Goal: Information Seeking & Learning: Learn about a topic

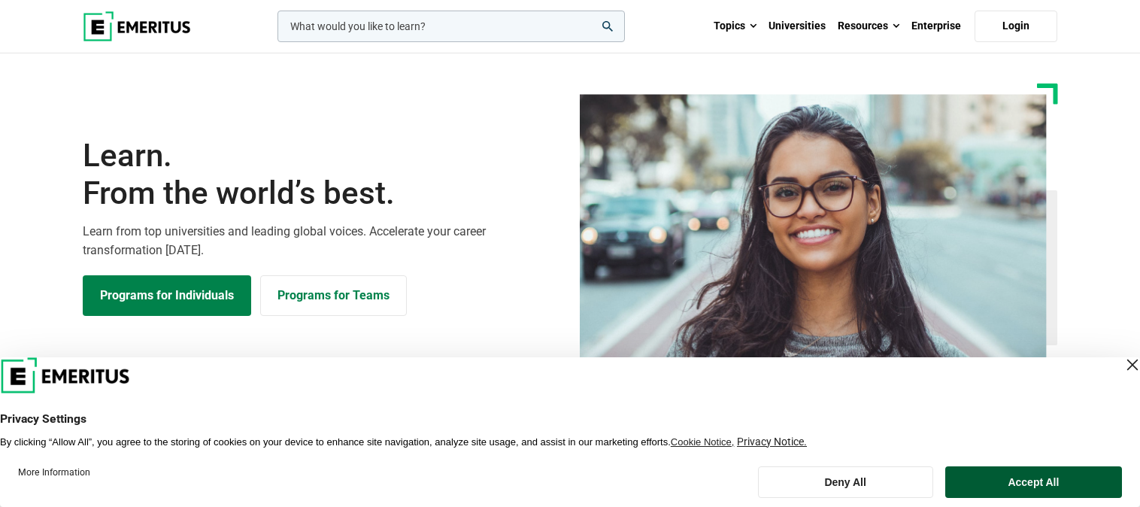
click at [999, 487] on button "Accept All" at bounding box center [1033, 482] width 177 height 32
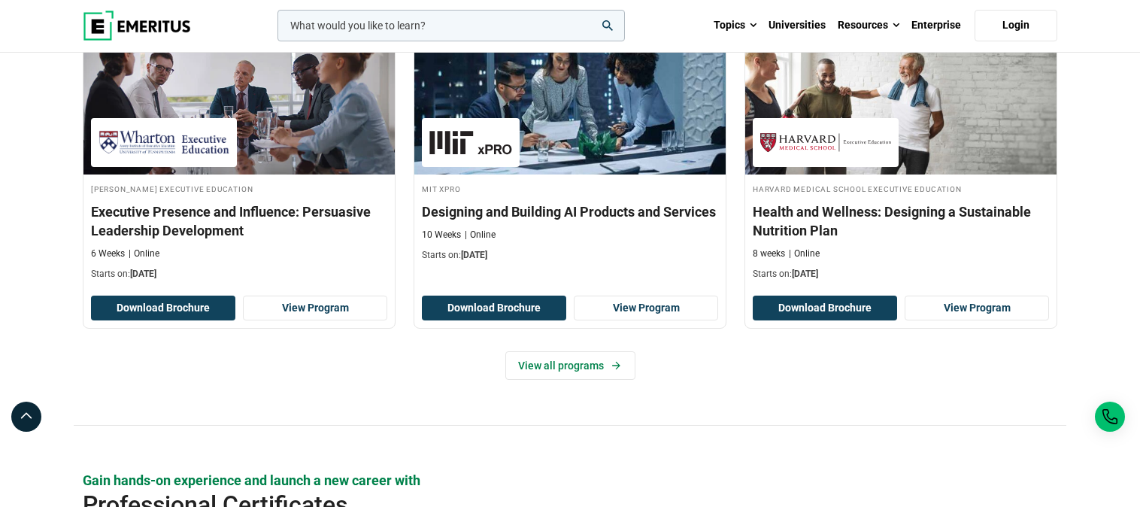
scroll to position [1588, 0]
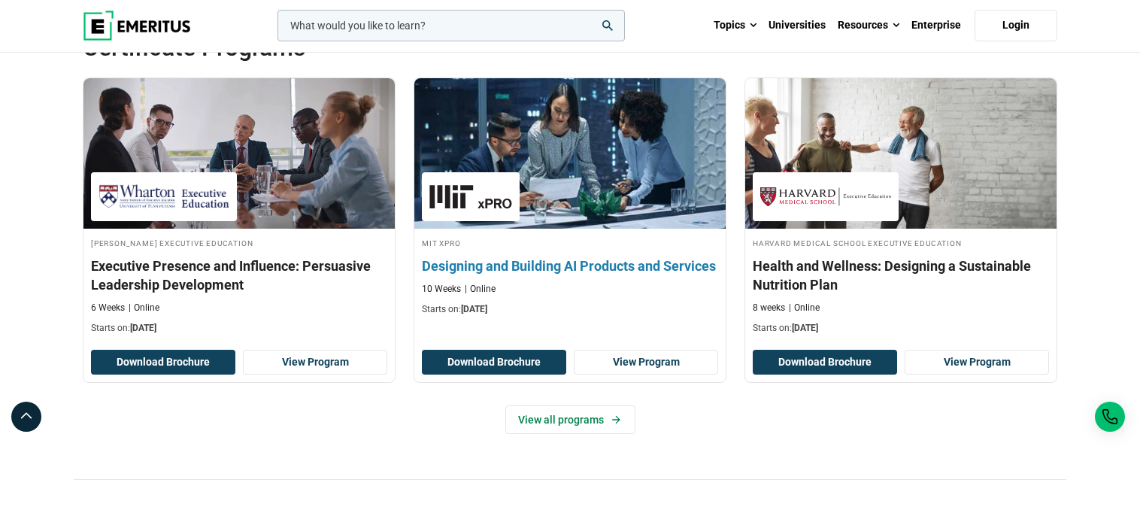
click at [534, 265] on h3 "Designing and Building AI Products and Services" at bounding box center [570, 265] width 296 height 19
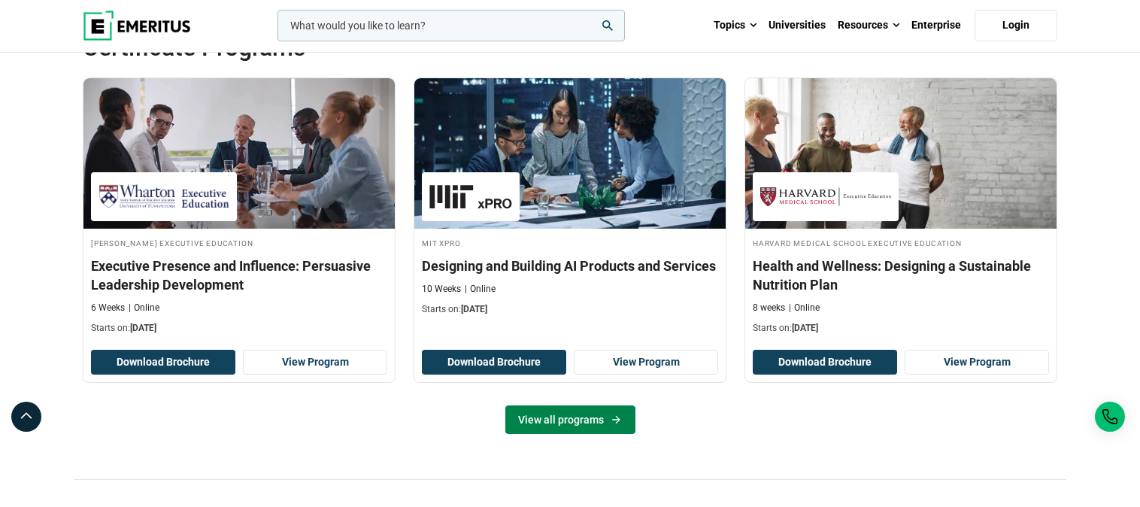
click at [602, 409] on link "View all programs" at bounding box center [570, 419] width 130 height 29
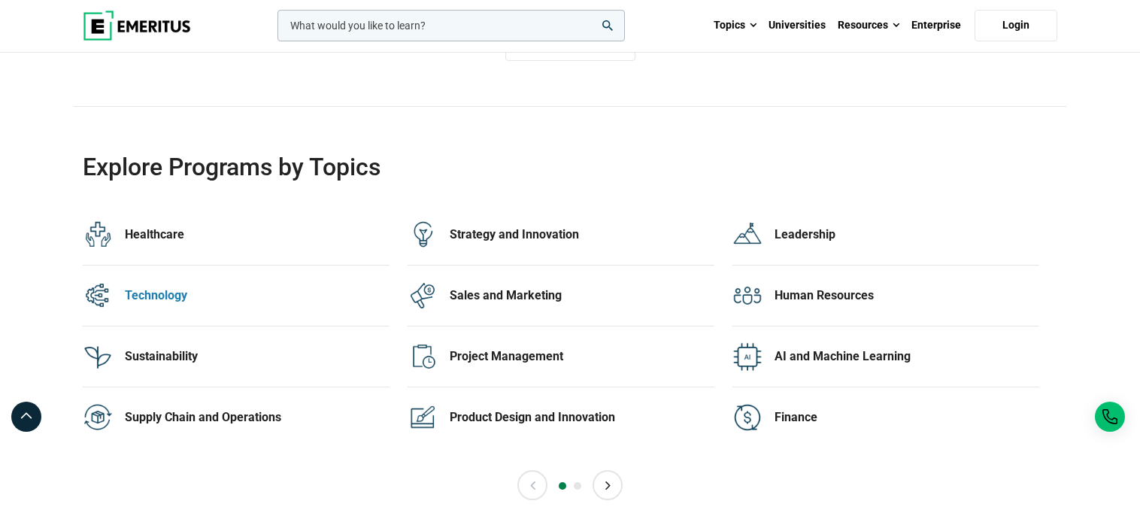
scroll to position [3032, 0]
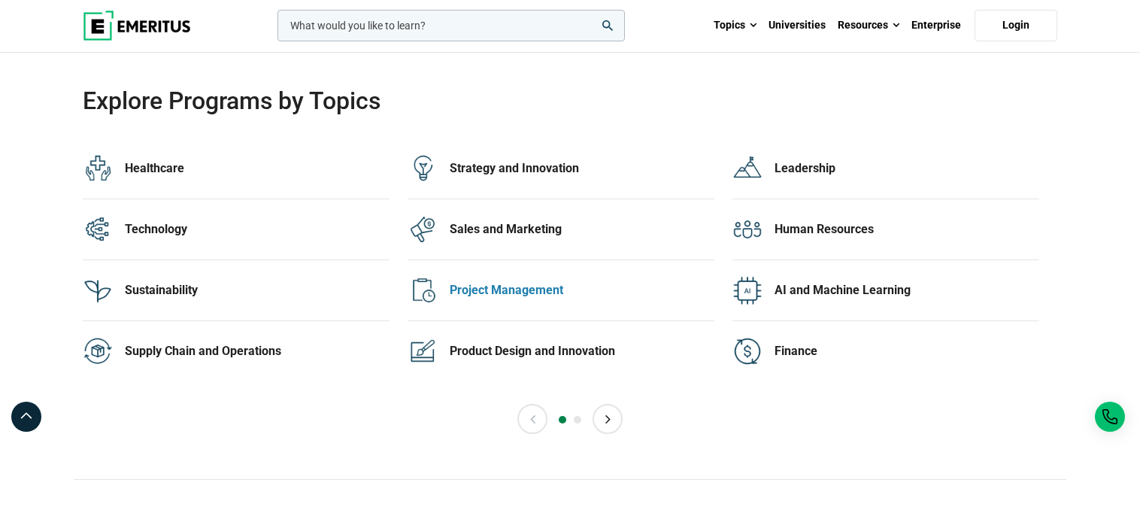
click at [548, 286] on div "Project Management" at bounding box center [582, 290] width 265 height 17
click at [818, 289] on div "AI and Machine Learning" at bounding box center [907, 290] width 265 height 17
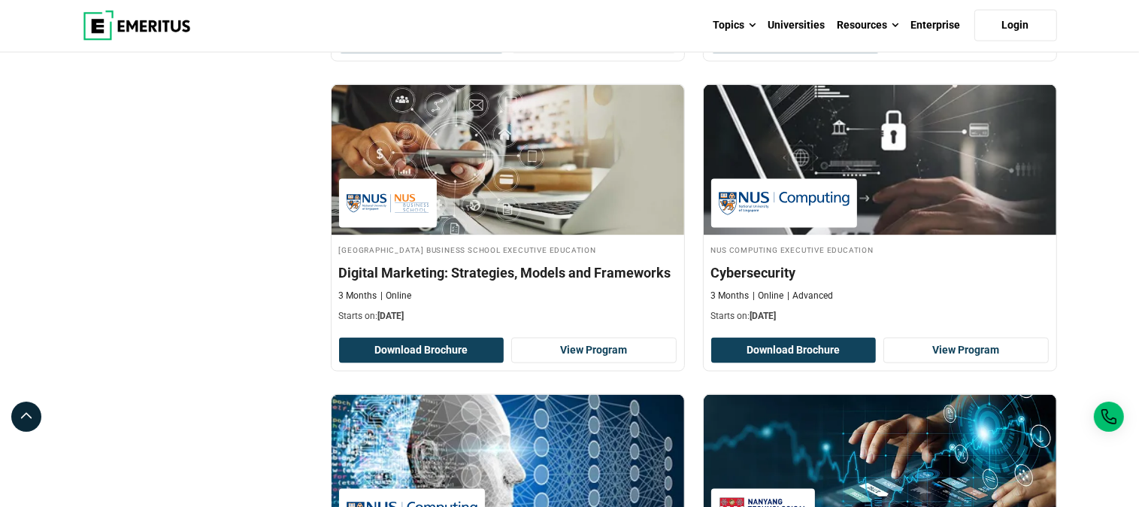
scroll to position [2094, 0]
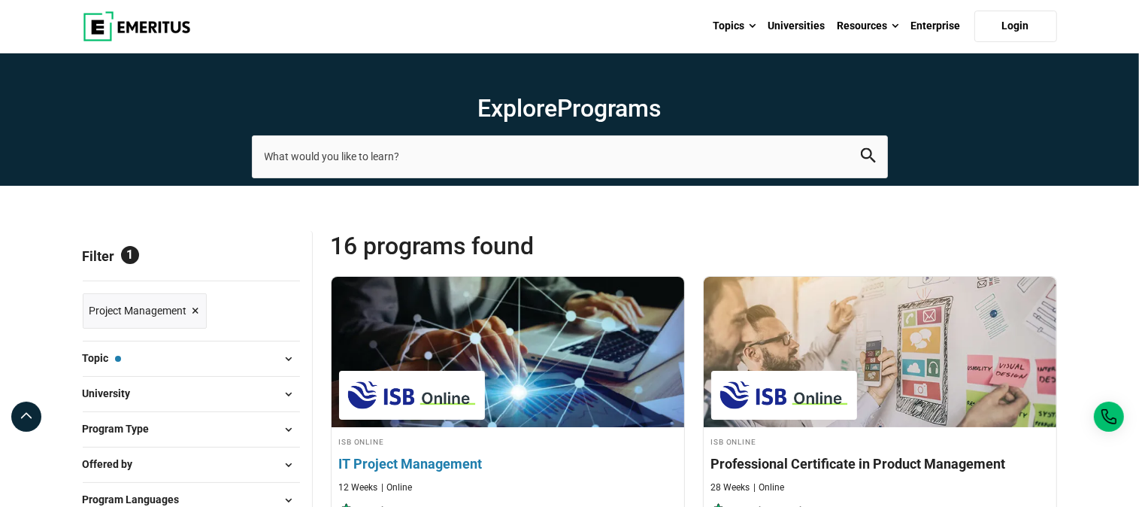
click at [611, 447] on div "ISB Online IT Project Management 12 Weeks Online IT Project Management Last Dat…" at bounding box center [508, 488] width 353 height 106
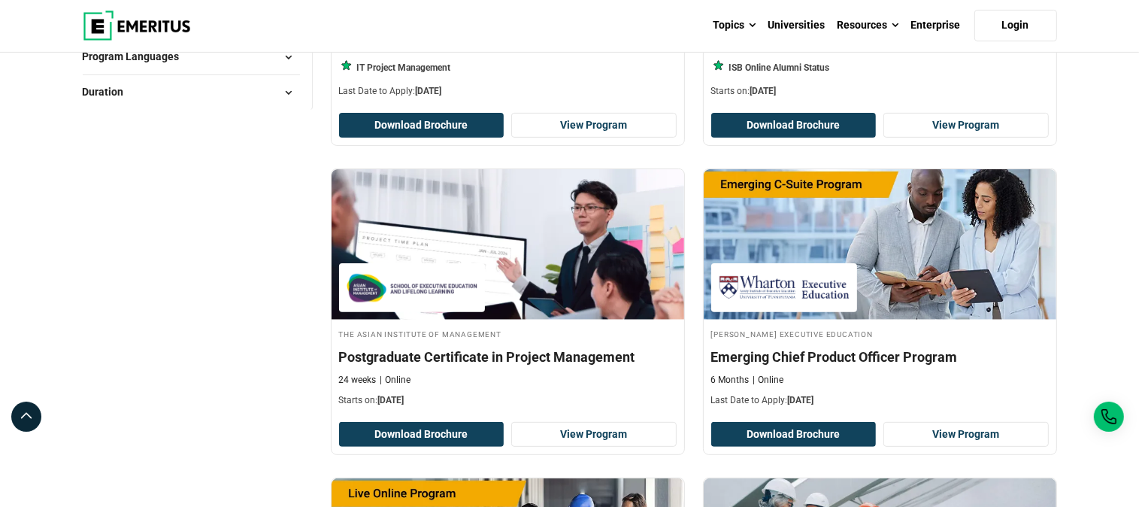
scroll to position [887, 0]
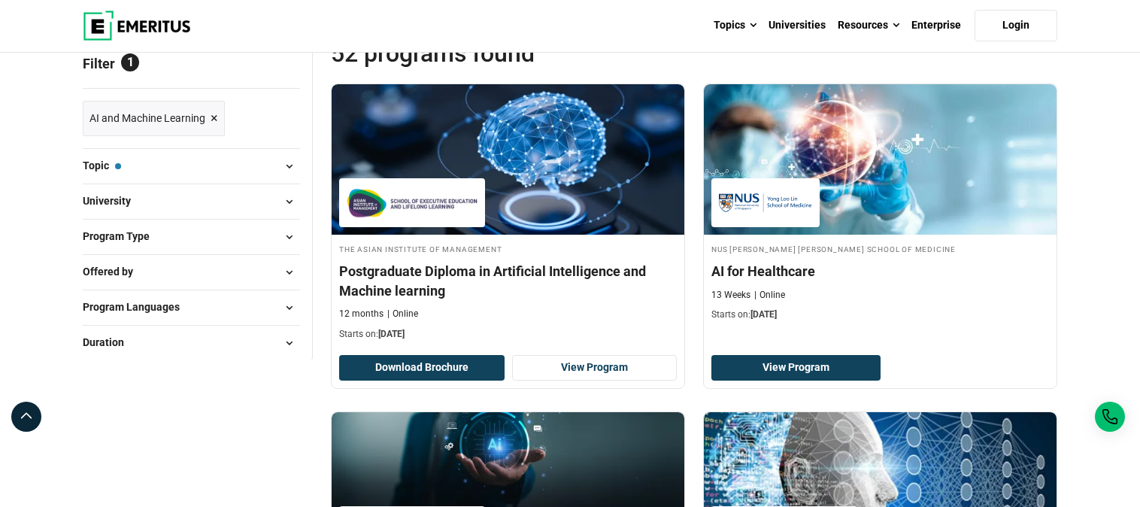
scroll to position [217, 0]
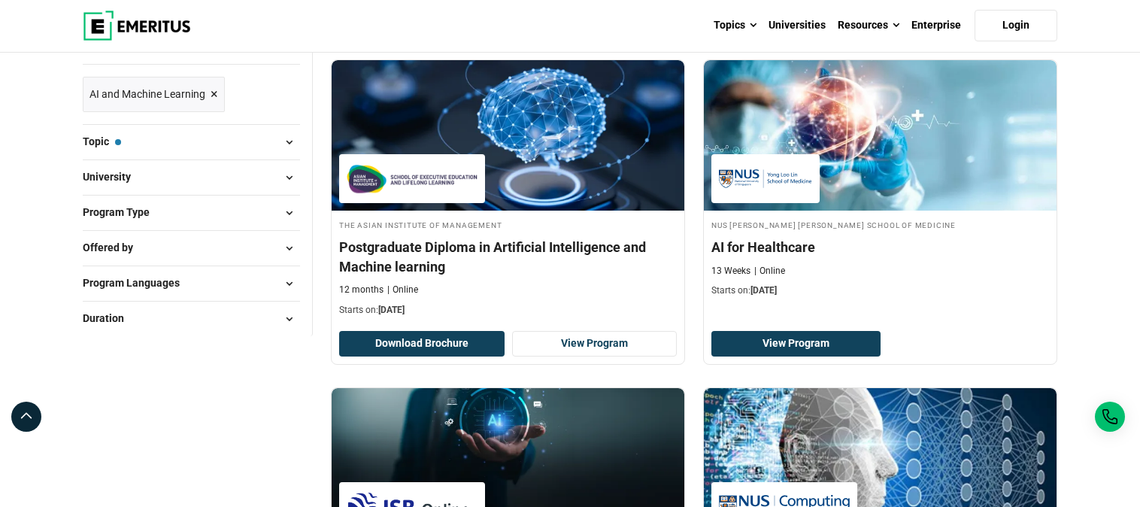
click at [170, 284] on span "Program Languages" at bounding box center [137, 283] width 109 height 17
click at [96, 320] on input "English ( 35 )" at bounding box center [90, 321] width 15 height 15
checkbox input "true"
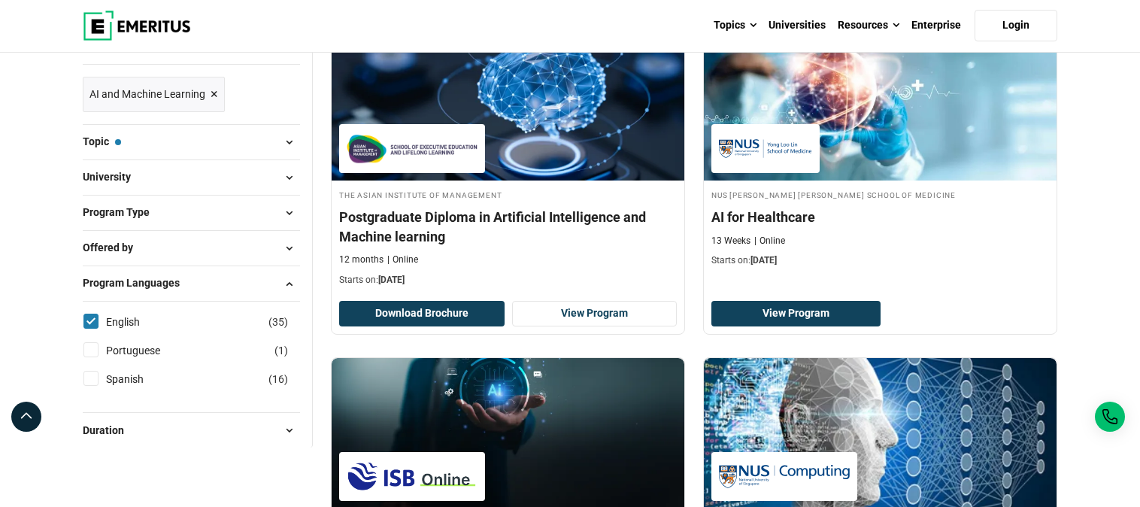
click at [123, 427] on span "Duration" at bounding box center [109, 430] width 53 height 17
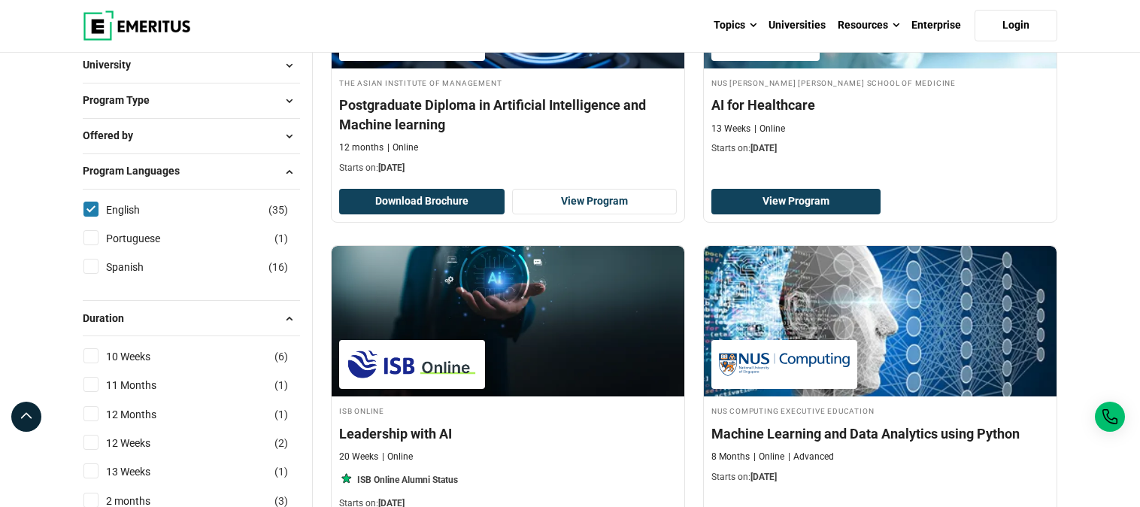
scroll to position [361, 0]
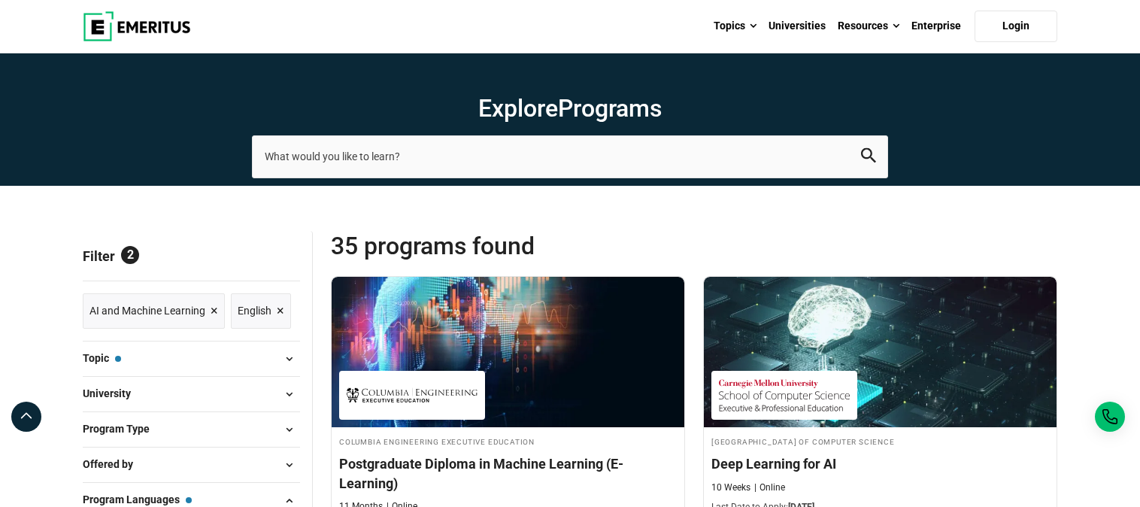
click at [129, 429] on span "Program Type" at bounding box center [122, 428] width 79 height 17
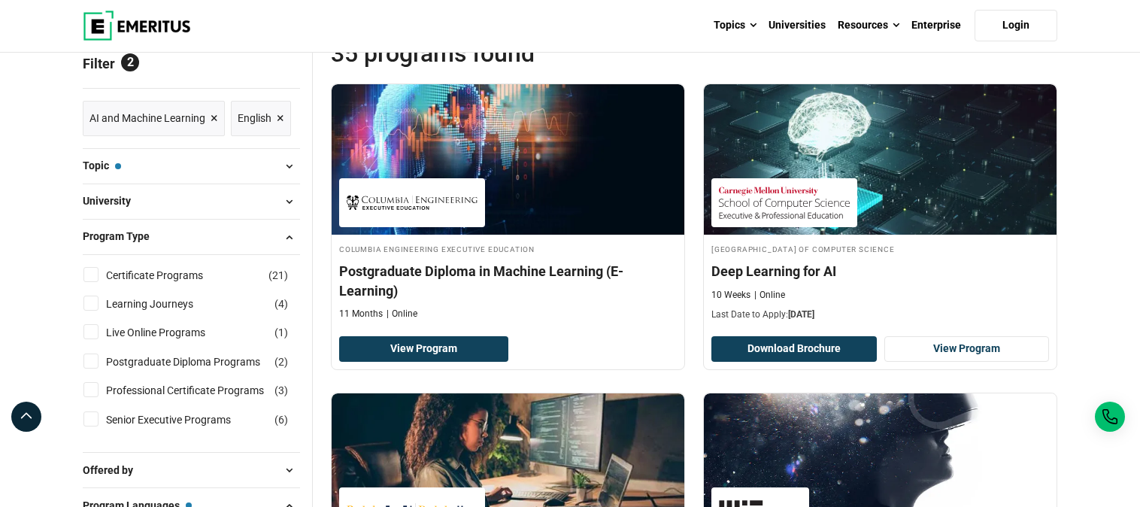
scroll to position [217, 0]
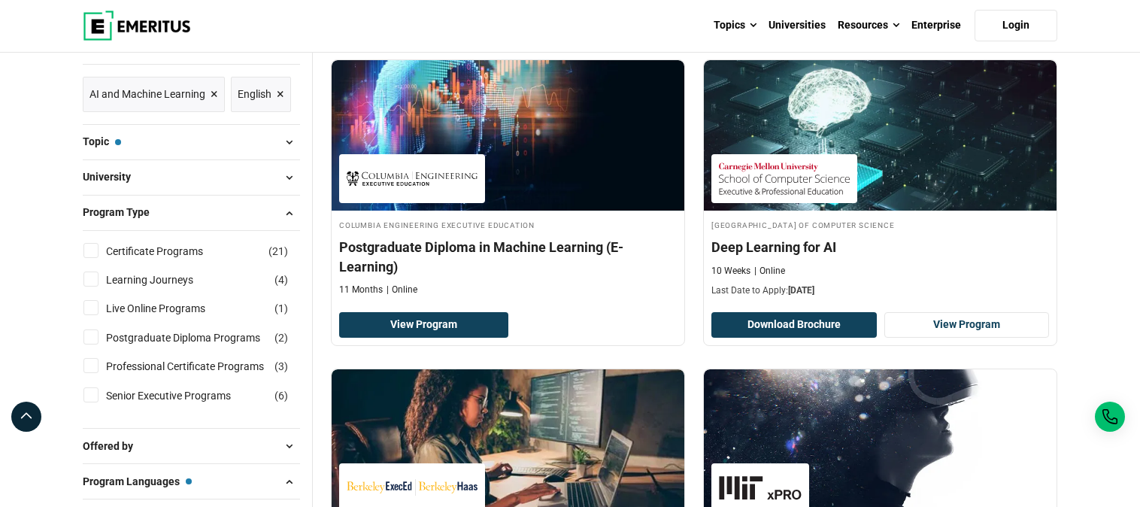
click at [135, 448] on span "Offered by" at bounding box center [114, 446] width 62 height 17
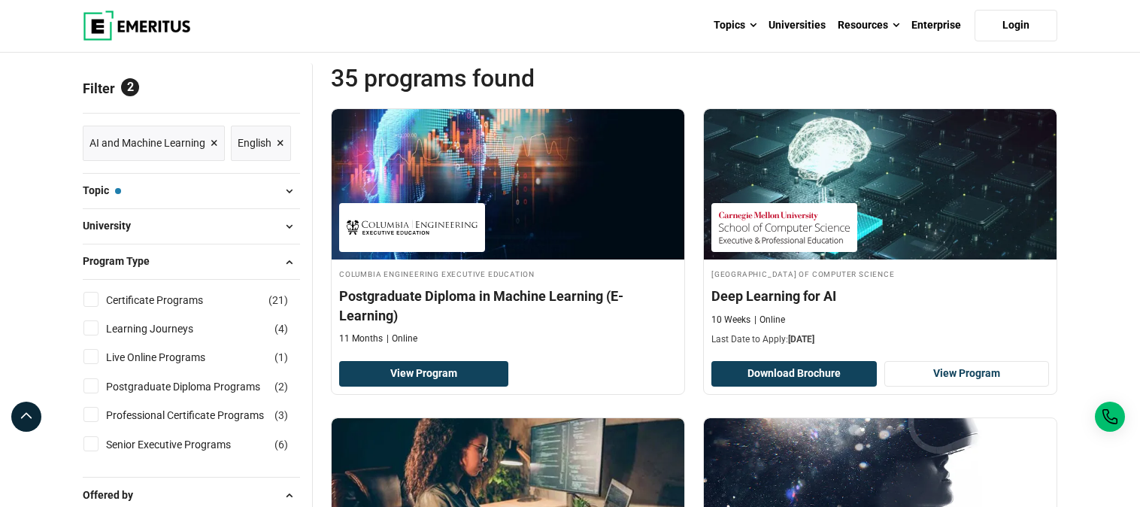
scroll to position [144, 0]
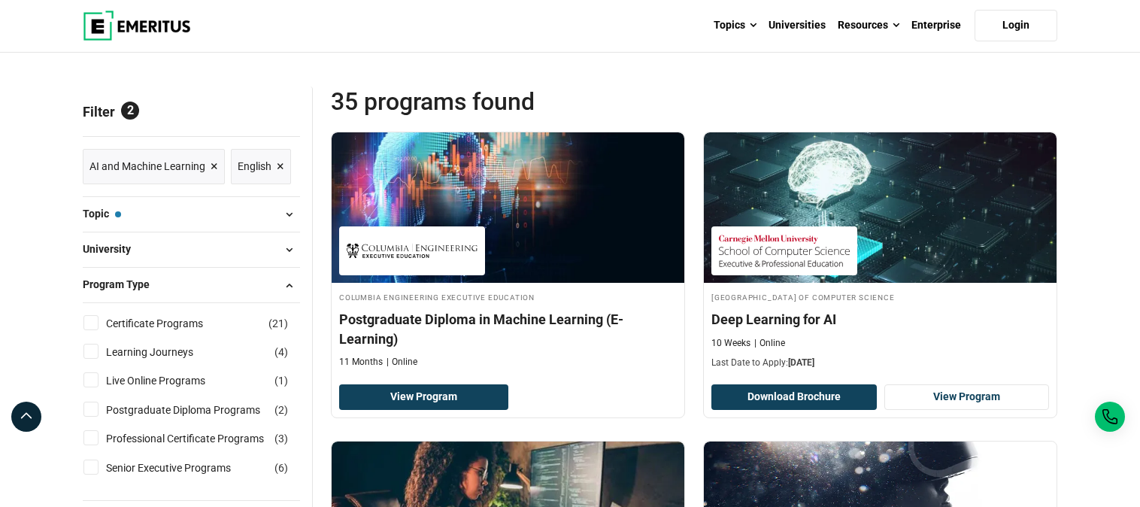
click at [176, 253] on button "University" at bounding box center [191, 249] width 217 height 23
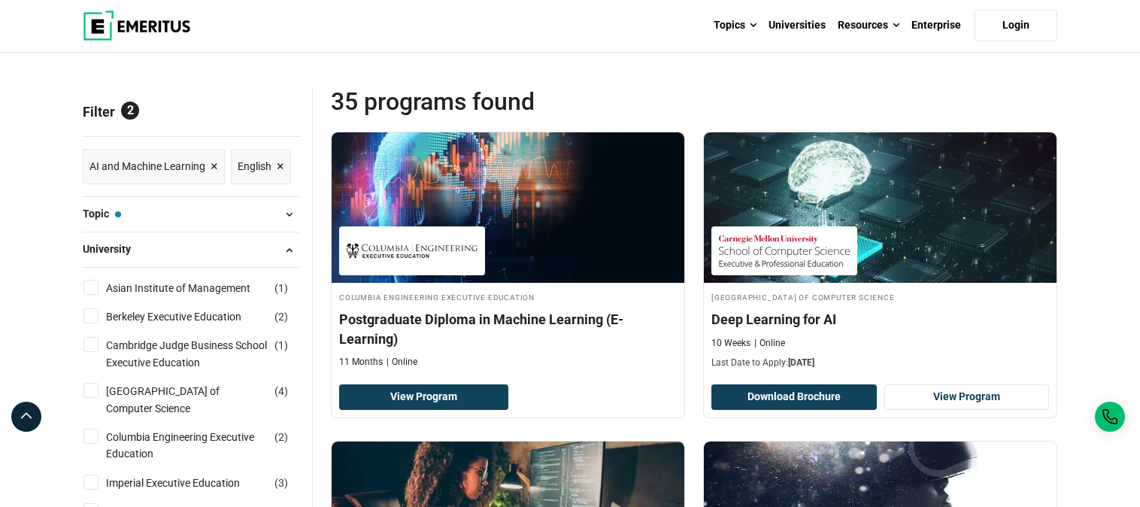
click at [187, 218] on button "Topic — AI and Machine Learning" at bounding box center [191, 214] width 217 height 23
click at [202, 217] on button "Topic — AI and Machine Learning" at bounding box center [191, 214] width 217 height 23
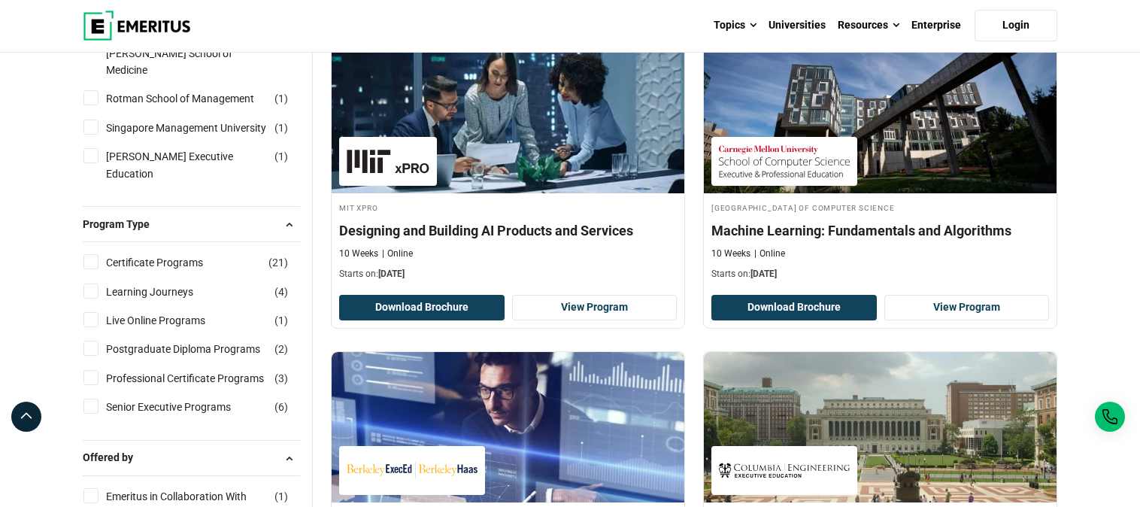
scroll to position [1516, 0]
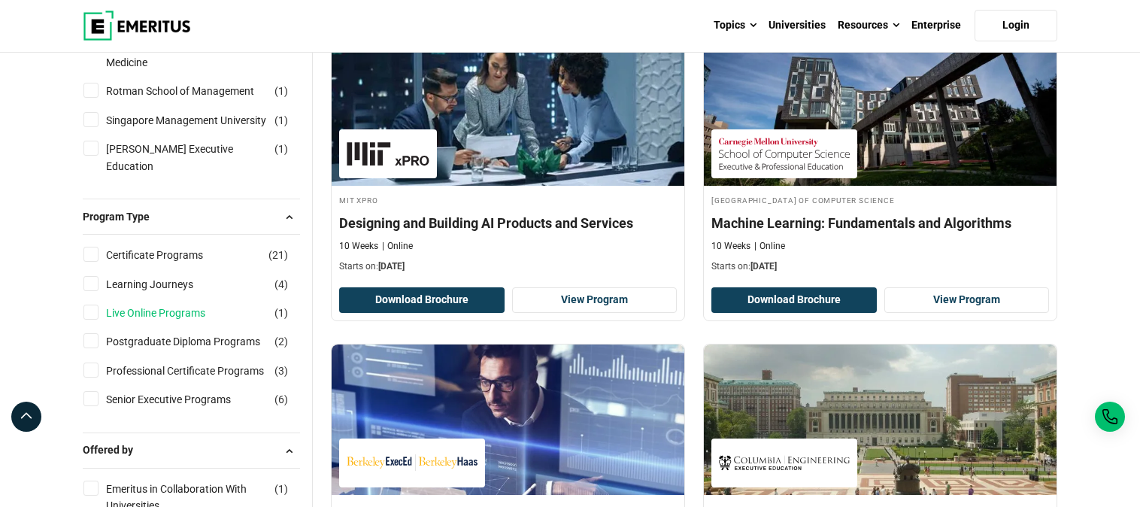
click at [184, 305] on link "Live Online Programs" at bounding box center [170, 313] width 129 height 17
checkbox input "true"
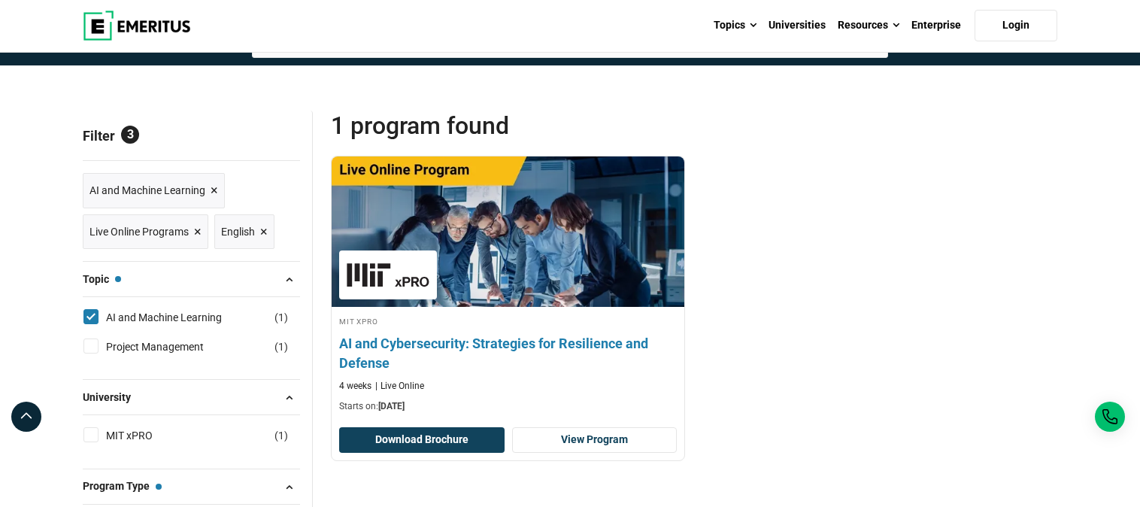
scroll to position [144, 0]
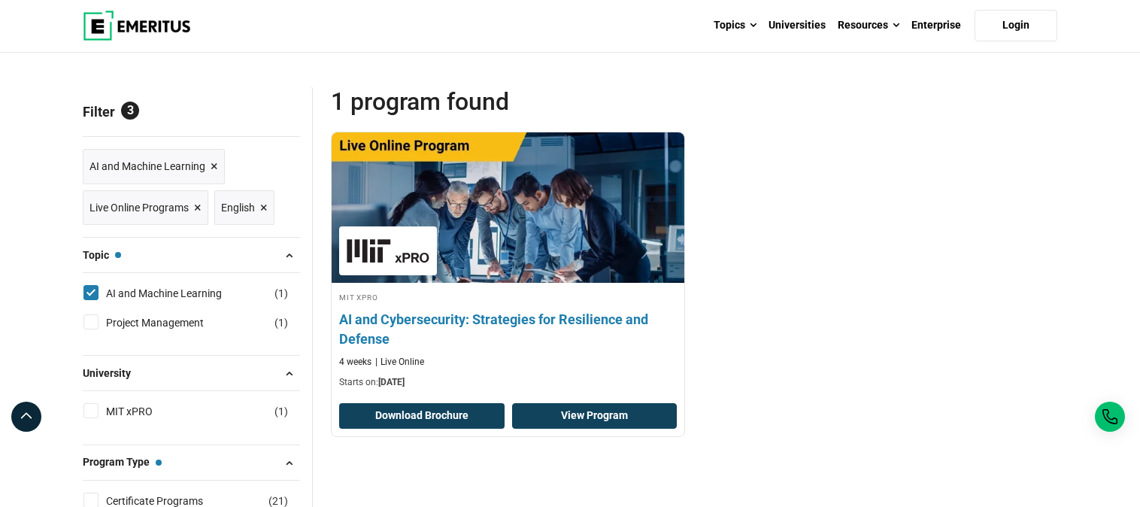
click at [572, 421] on link "View Program" at bounding box center [594, 416] width 165 height 26
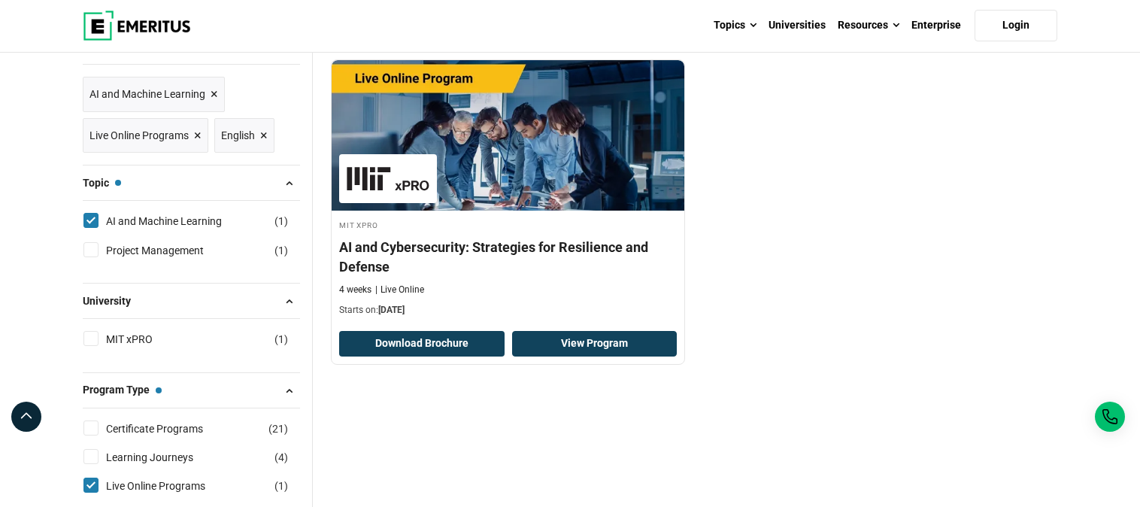
scroll to position [289, 0]
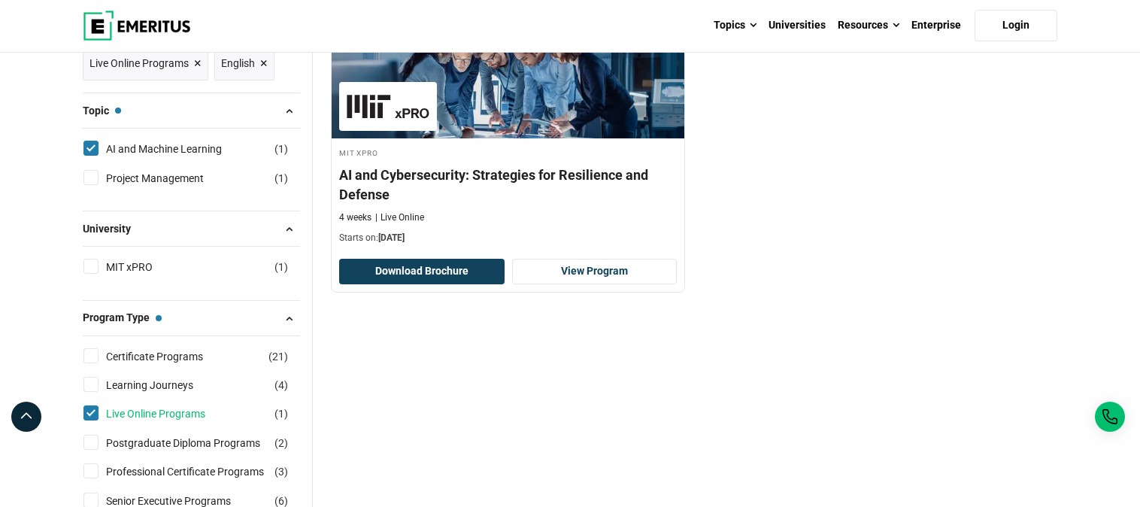
click at [180, 413] on link "Live Online Programs" at bounding box center [170, 413] width 129 height 17
checkbox input "false"
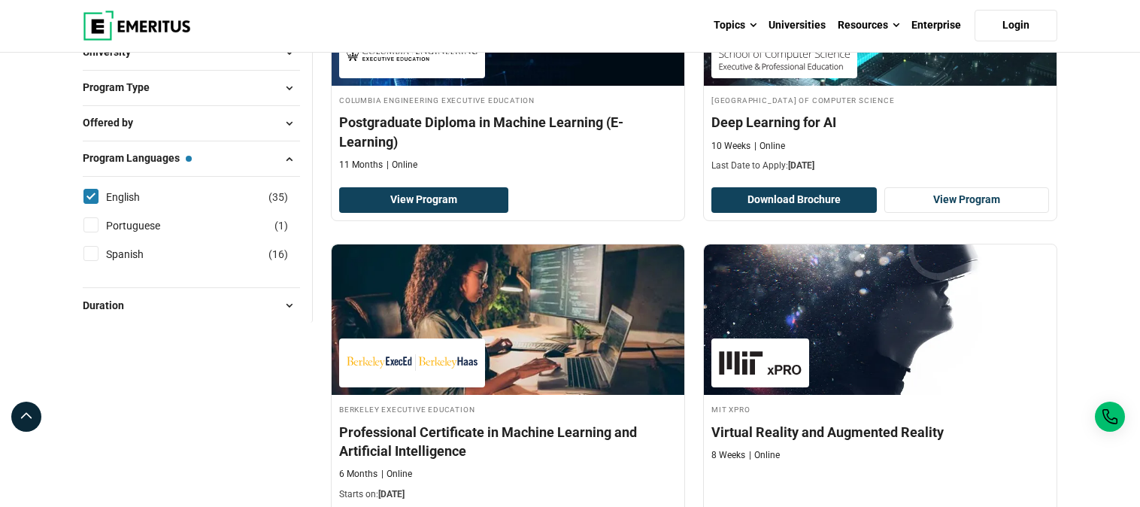
scroll to position [289, 0]
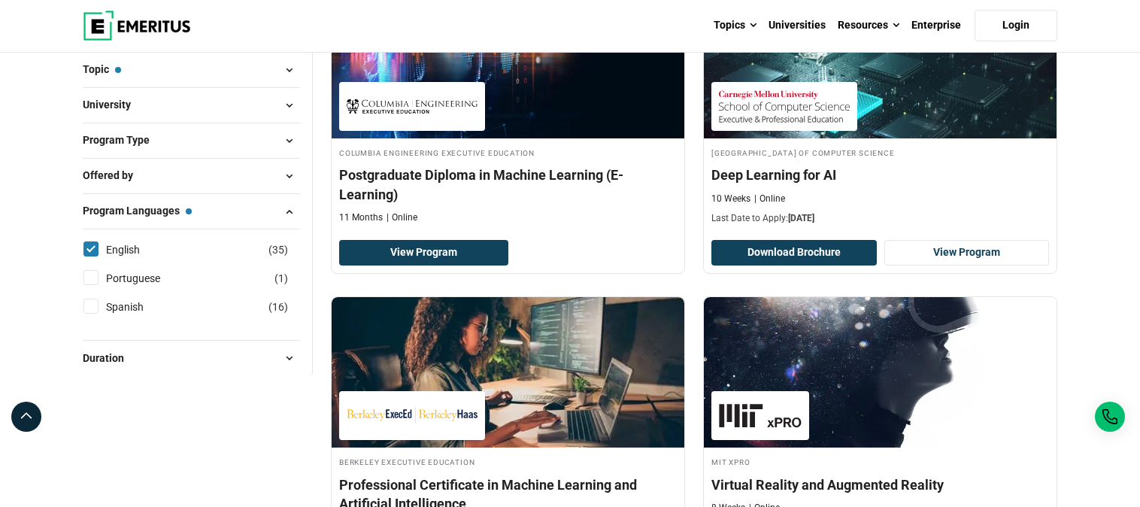
click at [153, 139] on span "Program Type" at bounding box center [122, 140] width 79 height 17
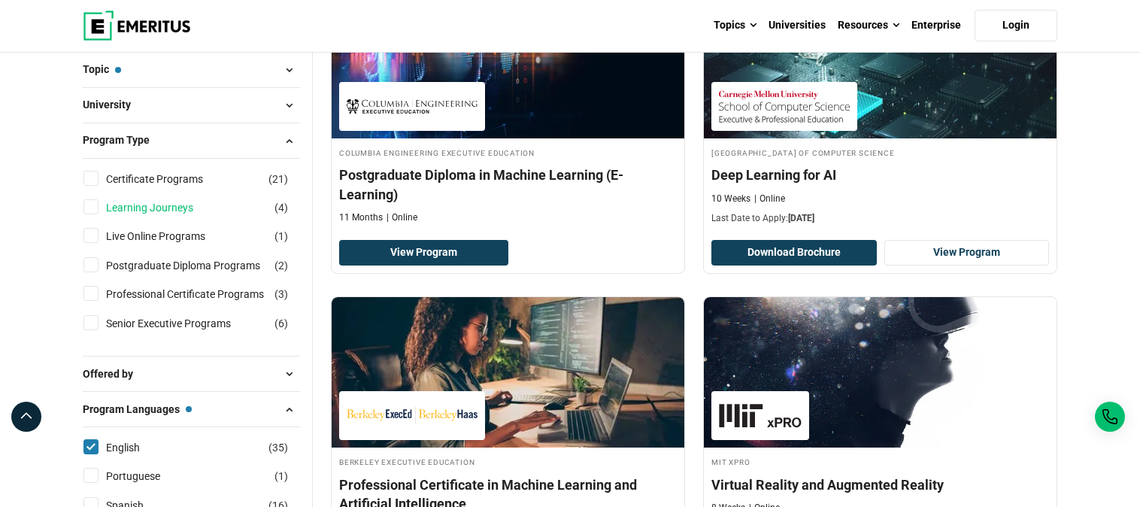
click at [165, 205] on link "Learning Journeys" at bounding box center [164, 207] width 117 height 17
checkbox input "true"
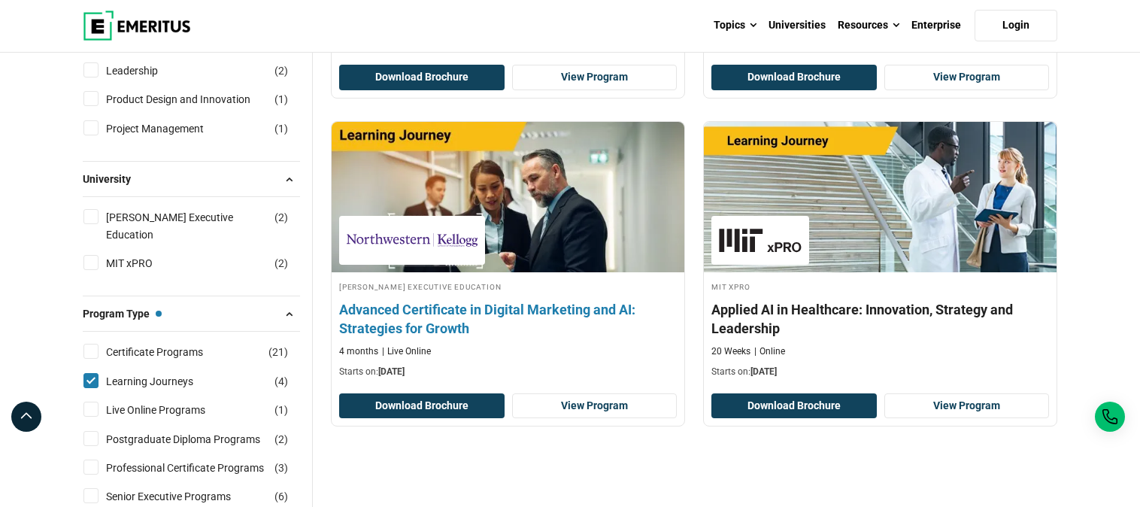
scroll to position [505, 0]
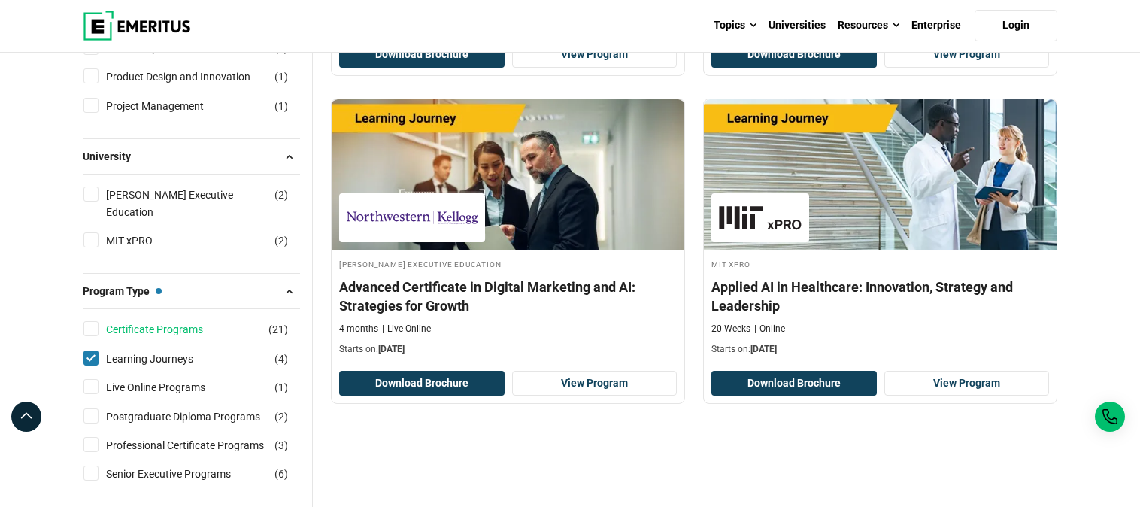
click at [150, 321] on link "Certificate Programs" at bounding box center [169, 329] width 127 height 17
checkbox input "true"
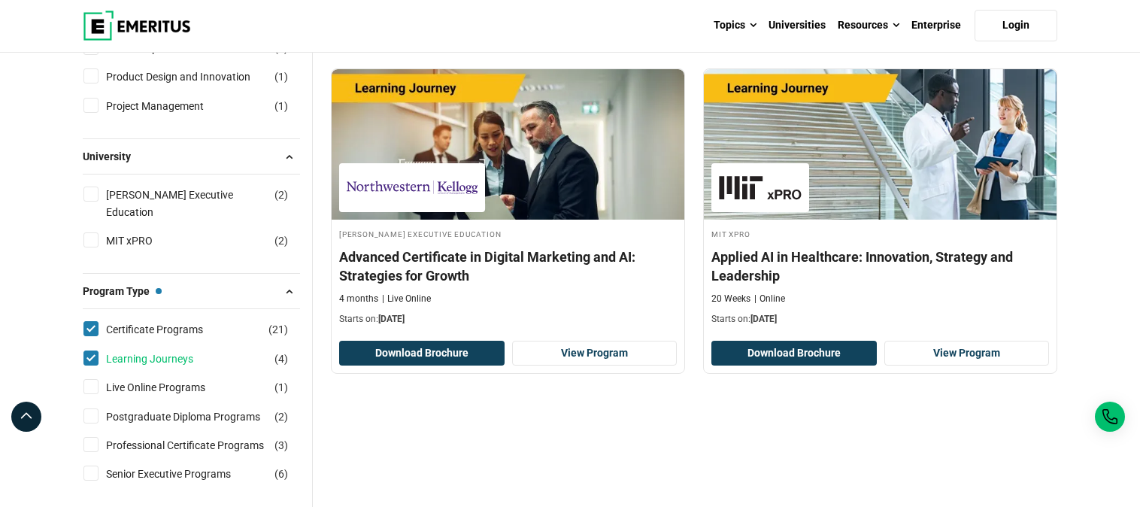
click at [153, 350] on link "Learning Journeys" at bounding box center [164, 358] width 117 height 17
checkbox input "false"
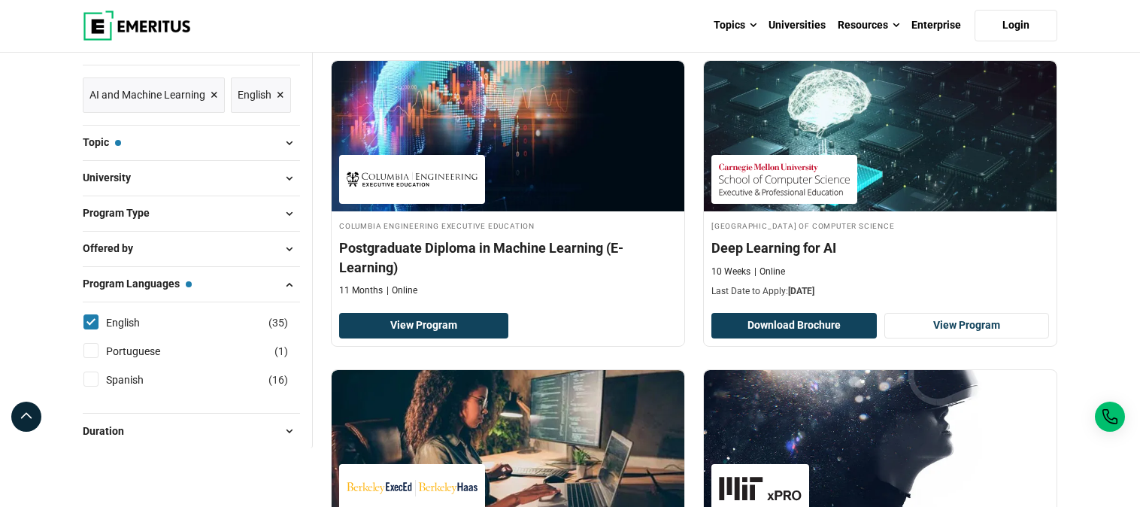
scroll to position [144, 0]
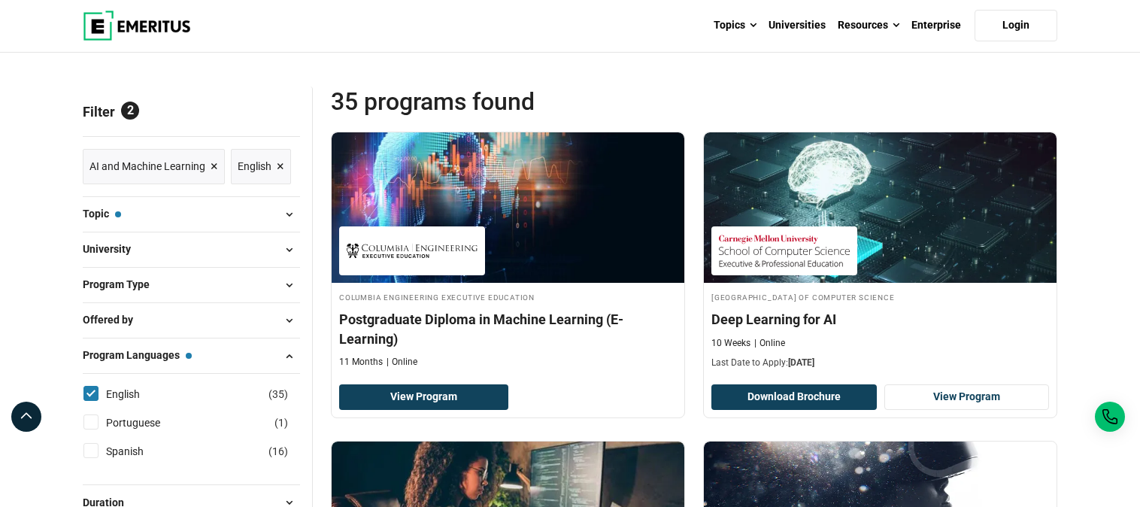
click at [153, 287] on span "Program Type" at bounding box center [122, 284] width 79 height 17
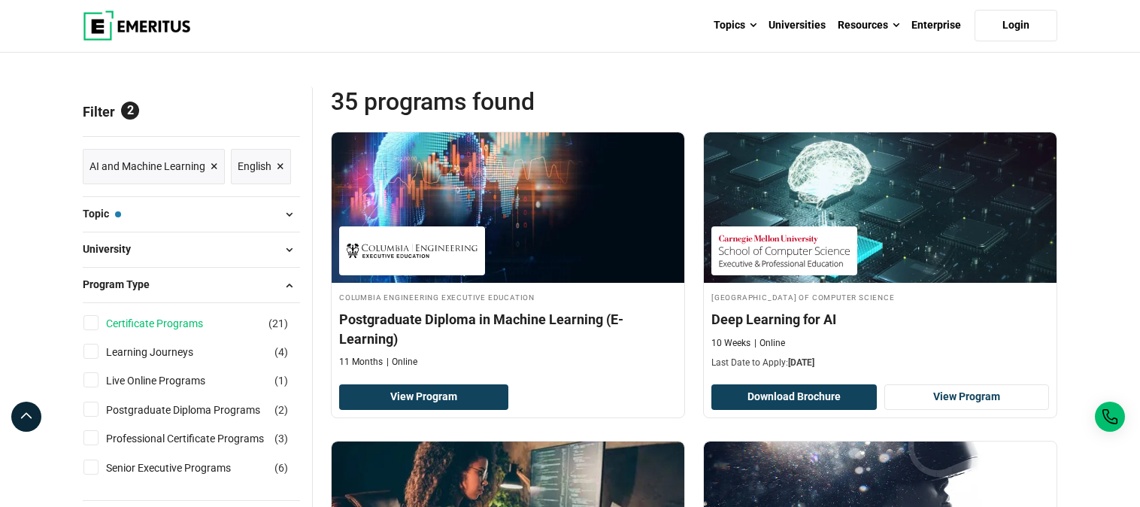
click at [167, 323] on link "Certificate Programs" at bounding box center [169, 323] width 127 height 17
checkbox input "true"
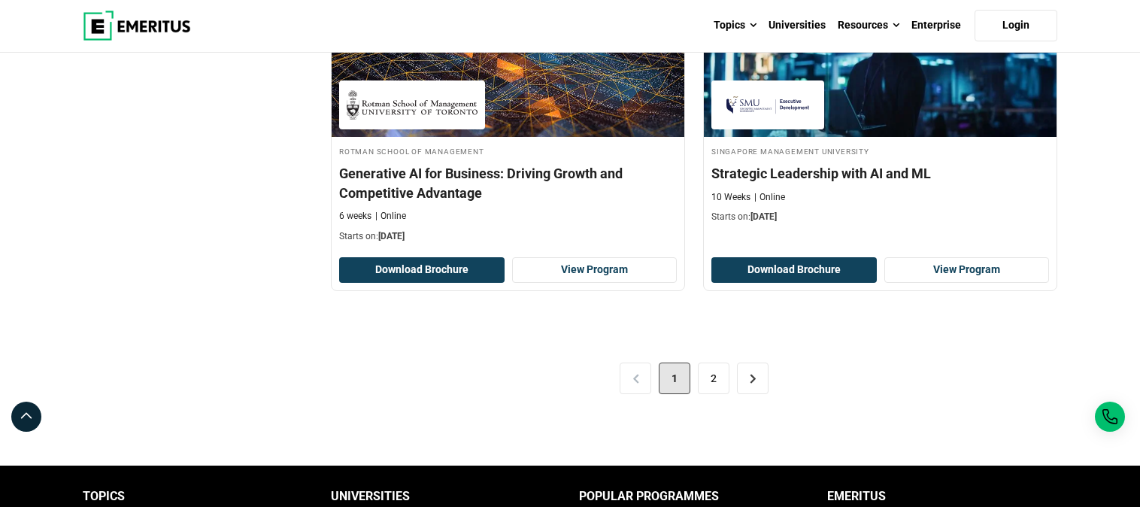
scroll to position [3177, 0]
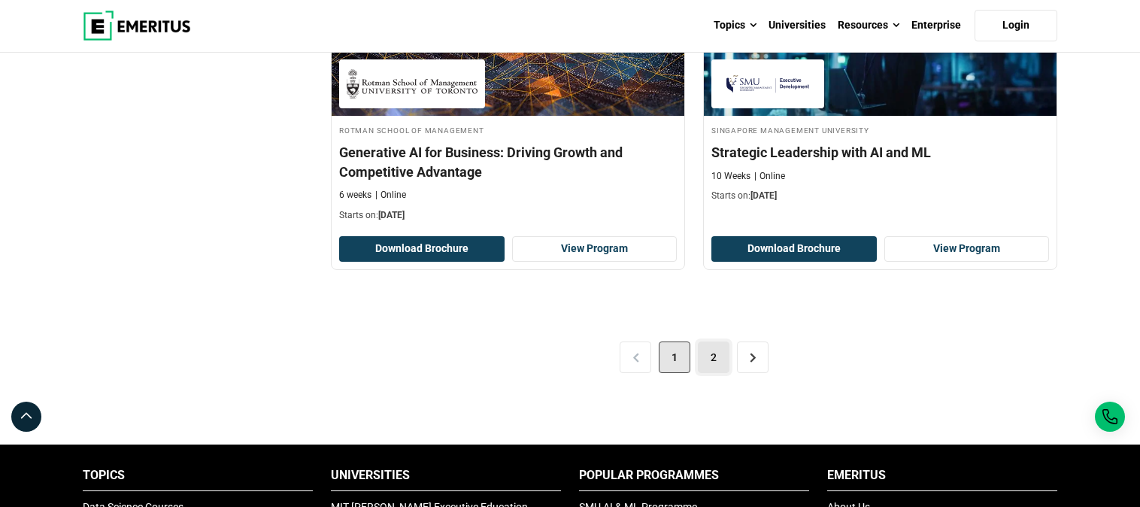
click at [708, 349] on link "2" at bounding box center [714, 357] width 32 height 32
